Goal: Task Accomplishment & Management: Manage account settings

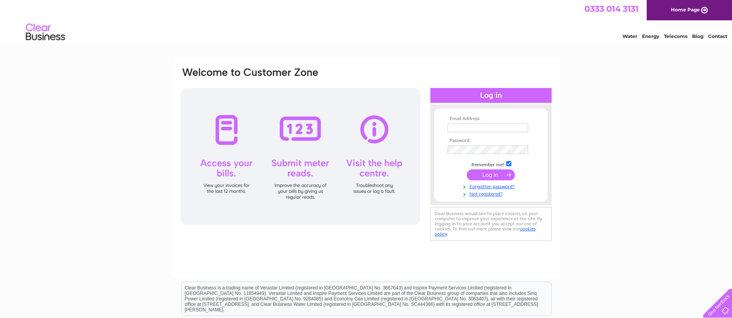
type input "helenholdsworth1@gmail.com"
click at [490, 176] on input "submit" at bounding box center [491, 174] width 48 height 11
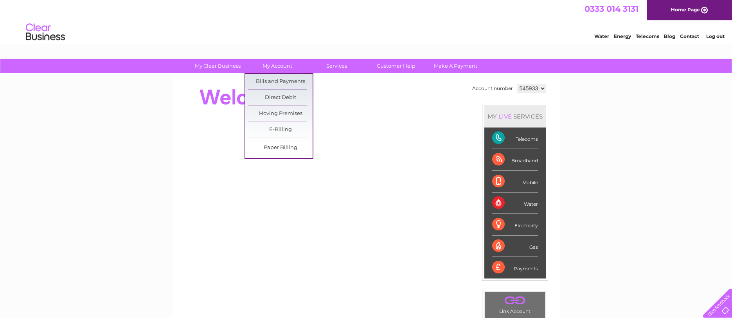
click at [274, 64] on link "My Account" at bounding box center [277, 66] width 65 height 14
click at [276, 81] on link "Bills and Payments" at bounding box center [280, 82] width 65 height 16
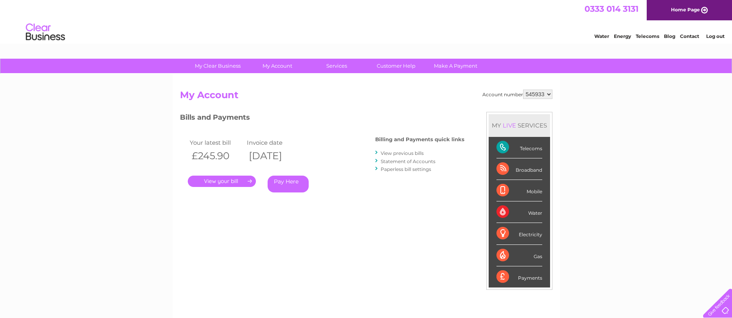
click at [214, 180] on link "." at bounding box center [222, 181] width 68 height 11
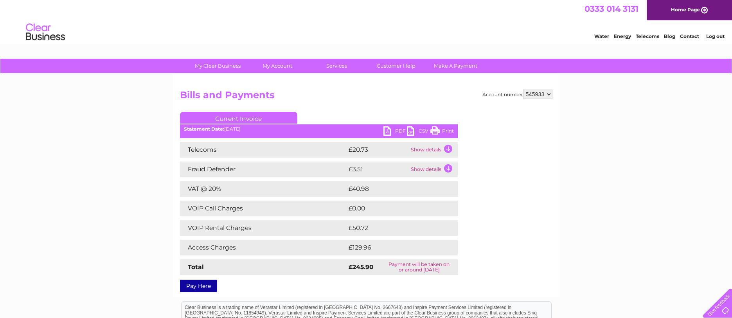
click at [384, 130] on link "PDF" at bounding box center [394, 131] width 23 height 11
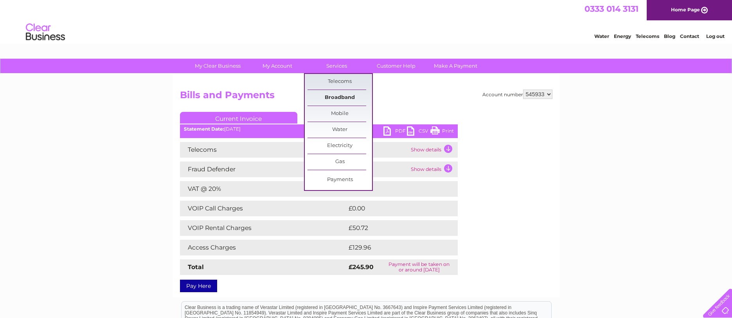
click at [339, 95] on link "Broadband" at bounding box center [340, 98] width 65 height 16
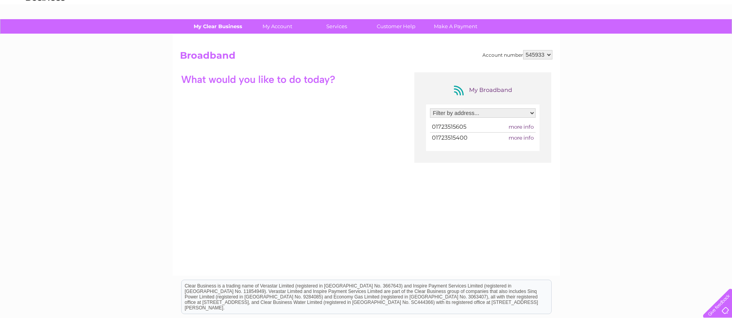
scroll to position [13, 0]
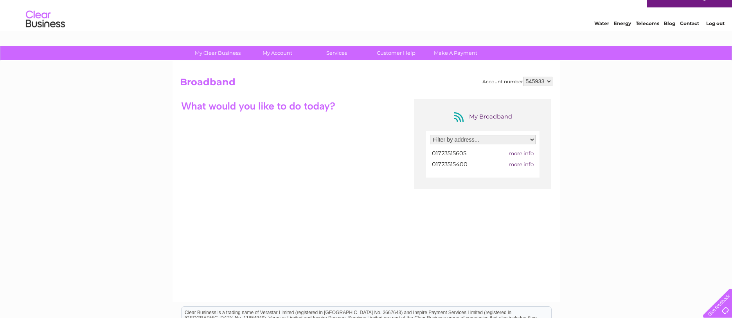
click at [643, 24] on link "Telecoms" at bounding box center [647, 23] width 23 height 6
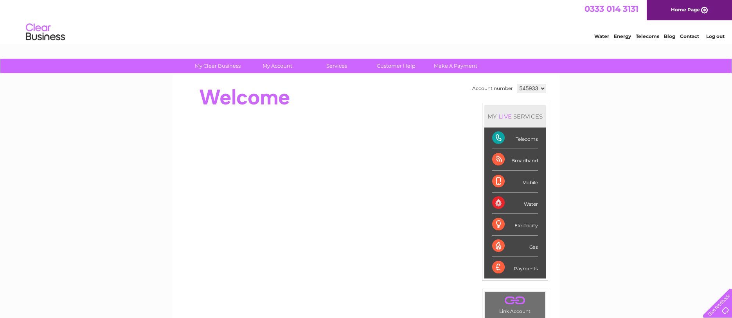
click at [527, 160] on div "Broadband" at bounding box center [515, 160] width 46 height 22
click at [514, 160] on div "Broadband" at bounding box center [515, 160] width 46 height 22
click at [498, 161] on div "Broadband" at bounding box center [515, 160] width 46 height 22
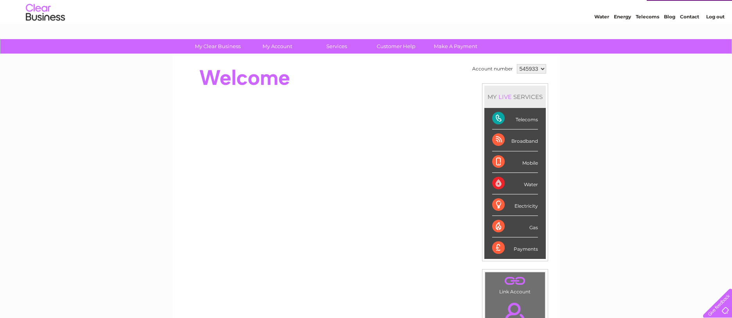
scroll to position [18, 0]
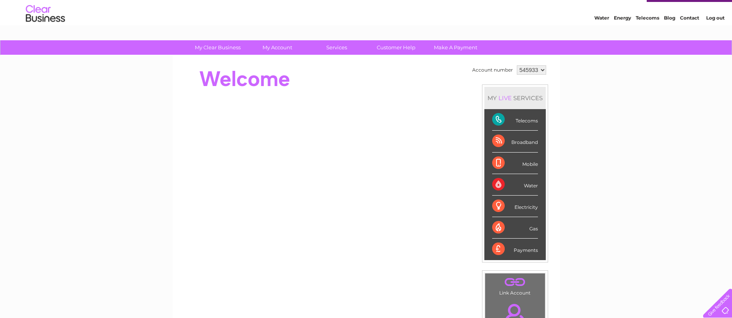
click at [499, 142] on div "Broadband" at bounding box center [515, 142] width 46 height 22
click at [519, 142] on div "Broadband" at bounding box center [515, 142] width 46 height 22
click at [227, 49] on link "My Clear Business" at bounding box center [217, 47] width 65 height 14
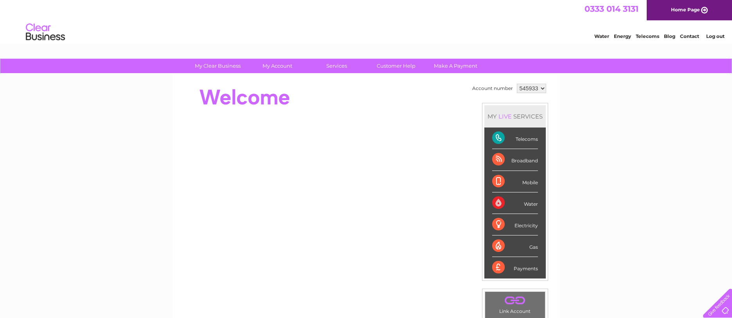
click at [268, 65] on link "My Account" at bounding box center [277, 66] width 65 height 14
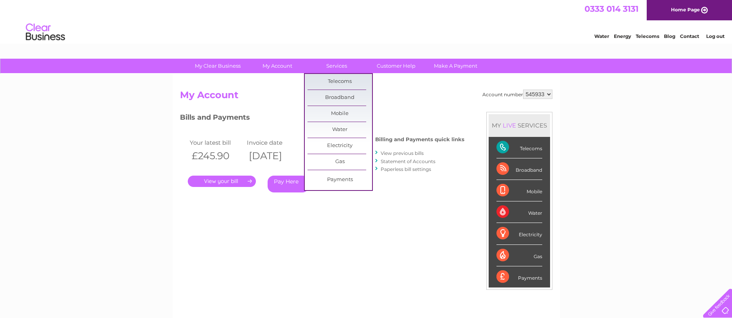
click at [337, 66] on link "Services" at bounding box center [336, 66] width 65 height 14
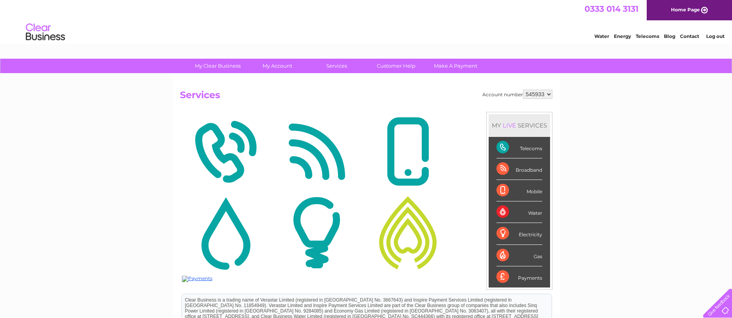
click at [312, 150] on img at bounding box center [316, 152] width 87 height 76
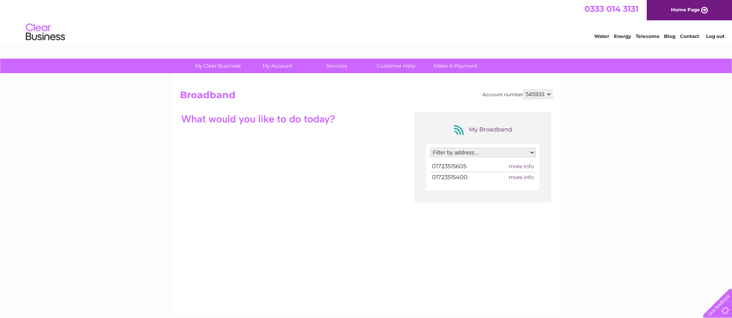
click at [309, 118] on div at bounding box center [258, 119] width 157 height 14
click at [507, 152] on select "Filter by address... 7-11, Coble Landing, The Beach, Filey, North Yorkshire, YO…" at bounding box center [483, 152] width 106 height 9
click at [205, 66] on link "My Clear Business" at bounding box center [217, 66] width 65 height 14
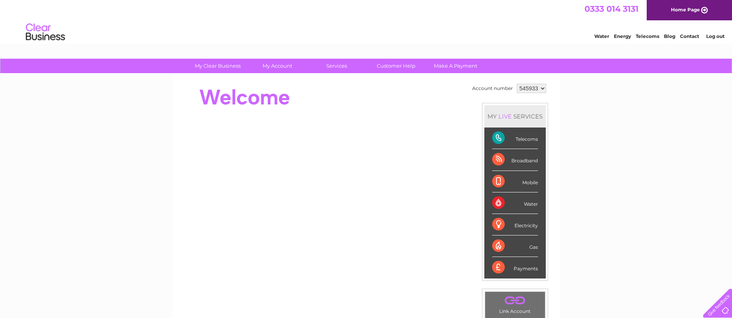
click at [713, 36] on link "Log out" at bounding box center [715, 36] width 18 height 6
